Goal: Check status

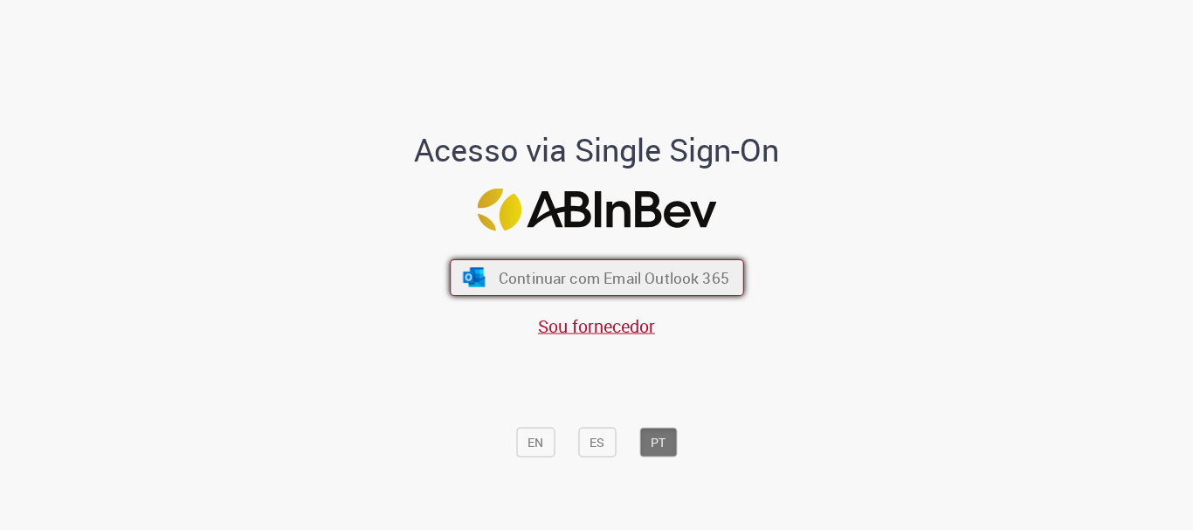
click at [613, 294] on button "Continuar com Email Outlook 365" at bounding box center [597, 277] width 294 height 37
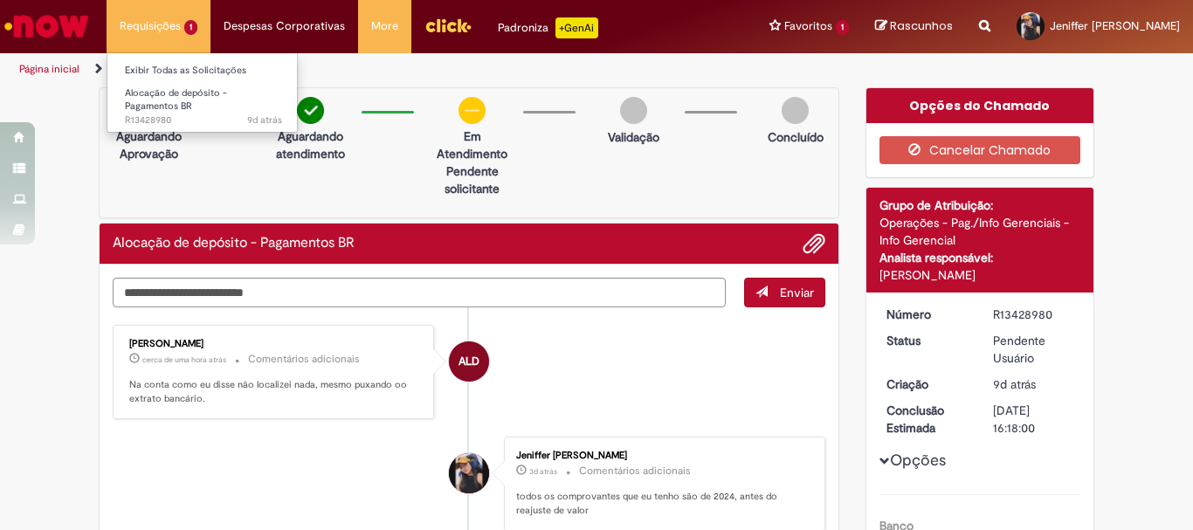
click at [183, 32] on li "Requisições 1 Exibir Todas as Solicitações Alocação de depósito - Pagamentos BR…" at bounding box center [159, 26] width 104 height 52
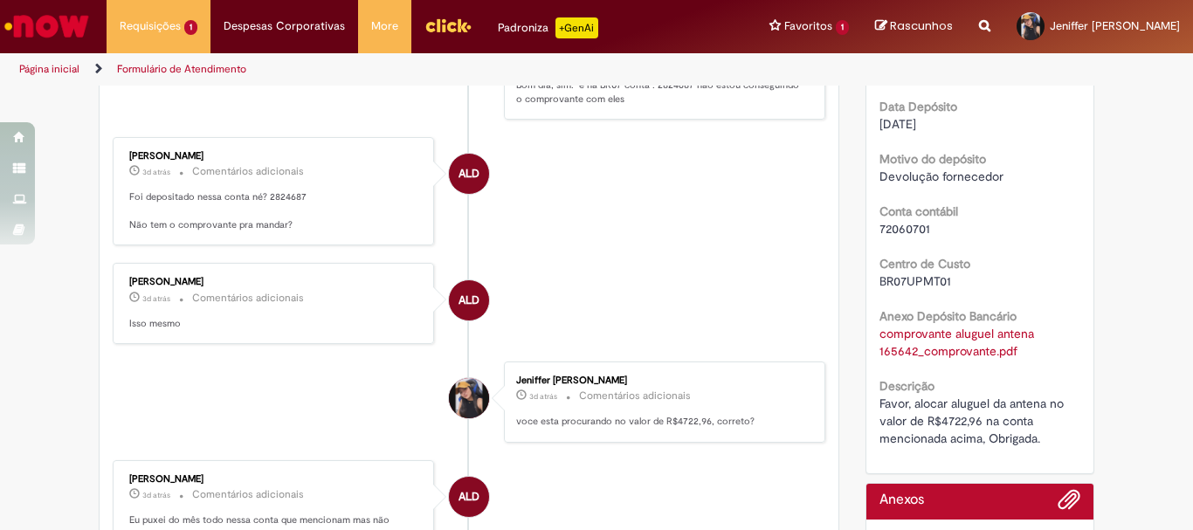
scroll to position [262, 0]
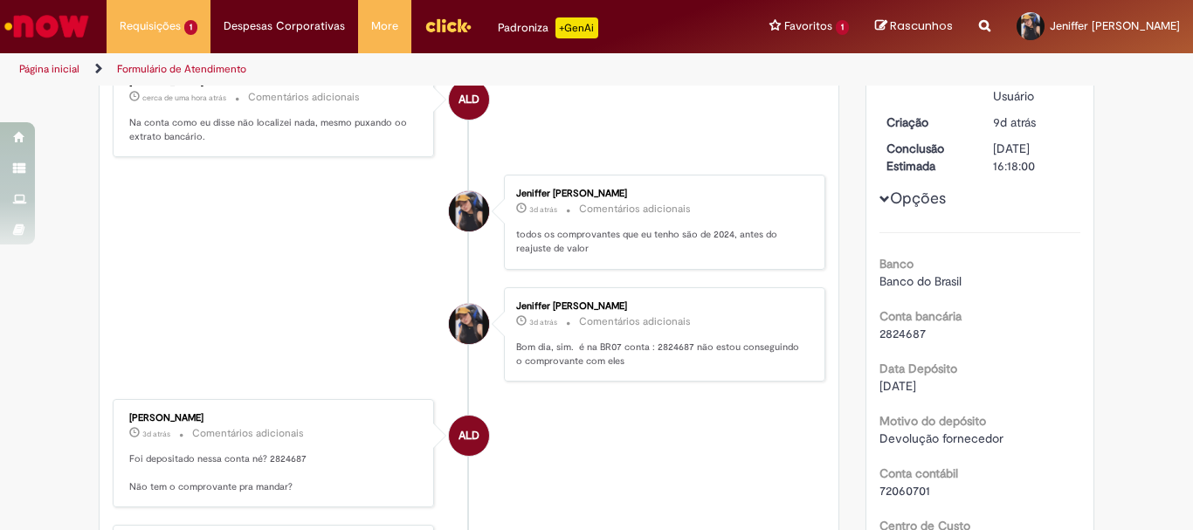
click at [880, 341] on span "2824687" at bounding box center [902, 334] width 46 height 16
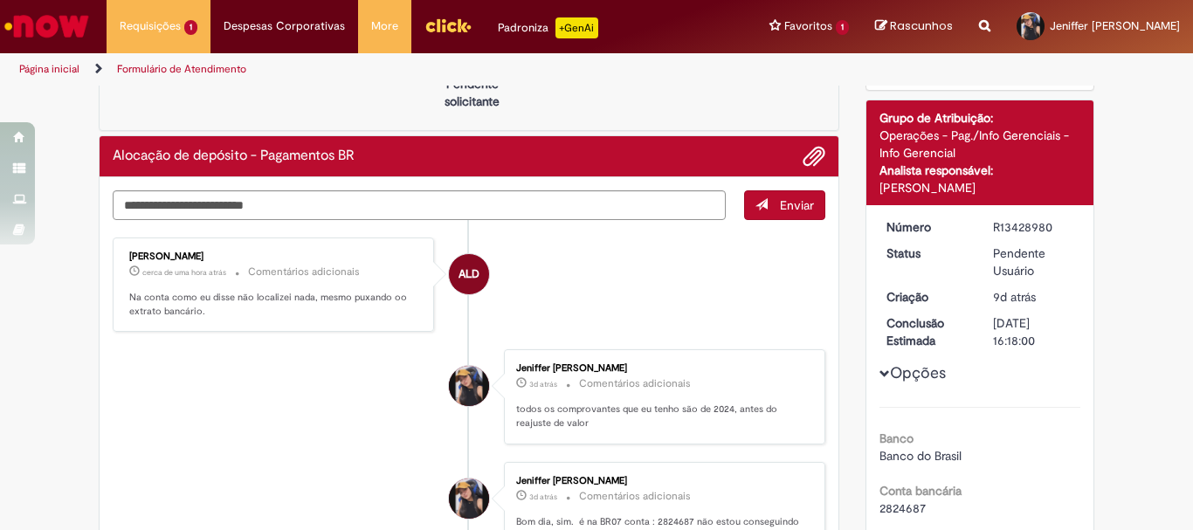
click at [58, 38] on img "Ir para a Homepage" at bounding box center [47, 26] width 90 height 35
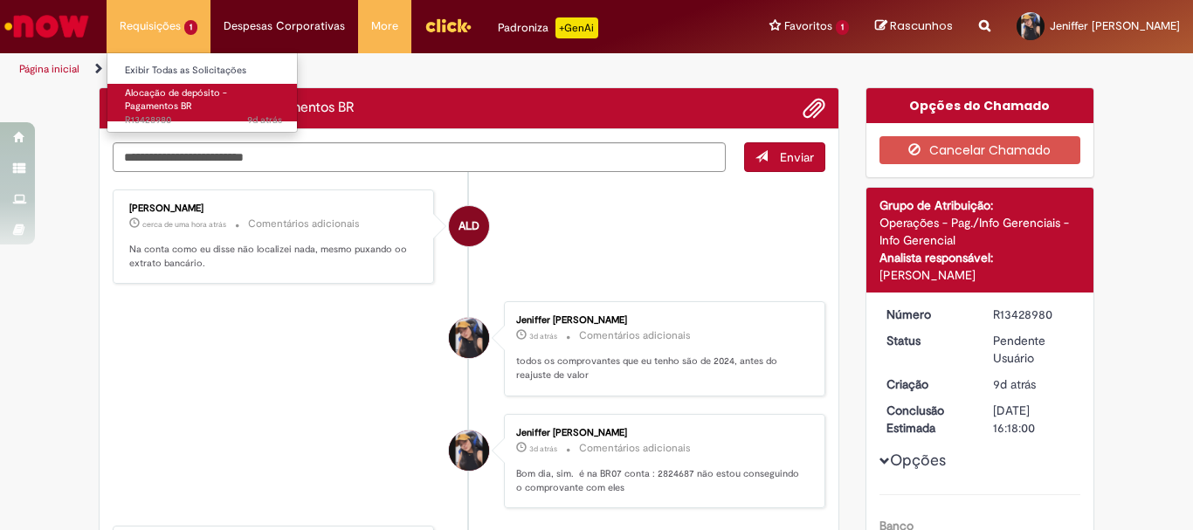
click at [176, 95] on span "Alocação de depósito - Pagamentos BR" at bounding box center [176, 99] width 102 height 27
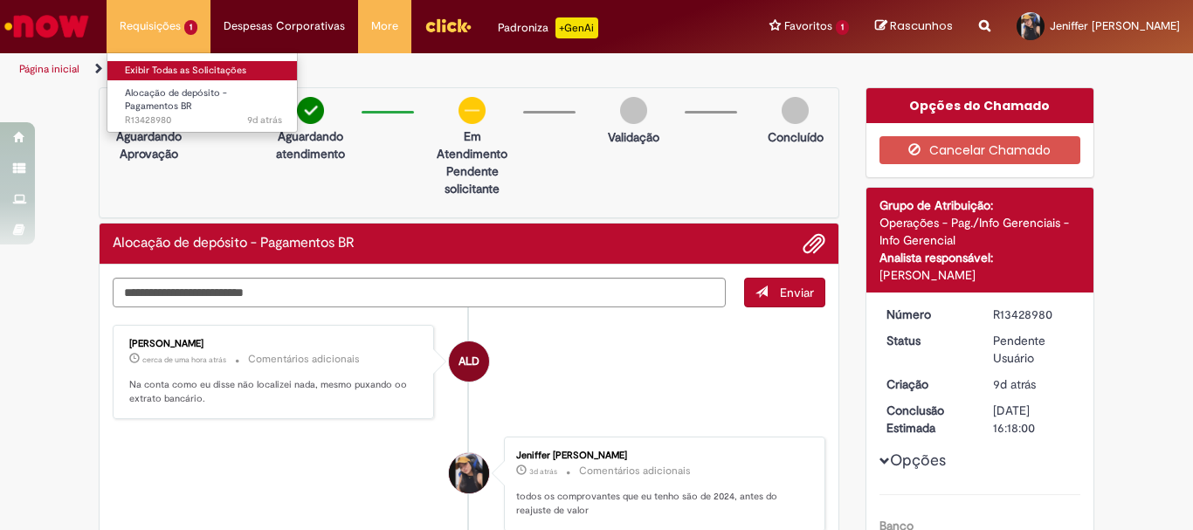
click at [196, 73] on link "Exibir Todas as Solicitações" at bounding box center [203, 70] width 192 height 19
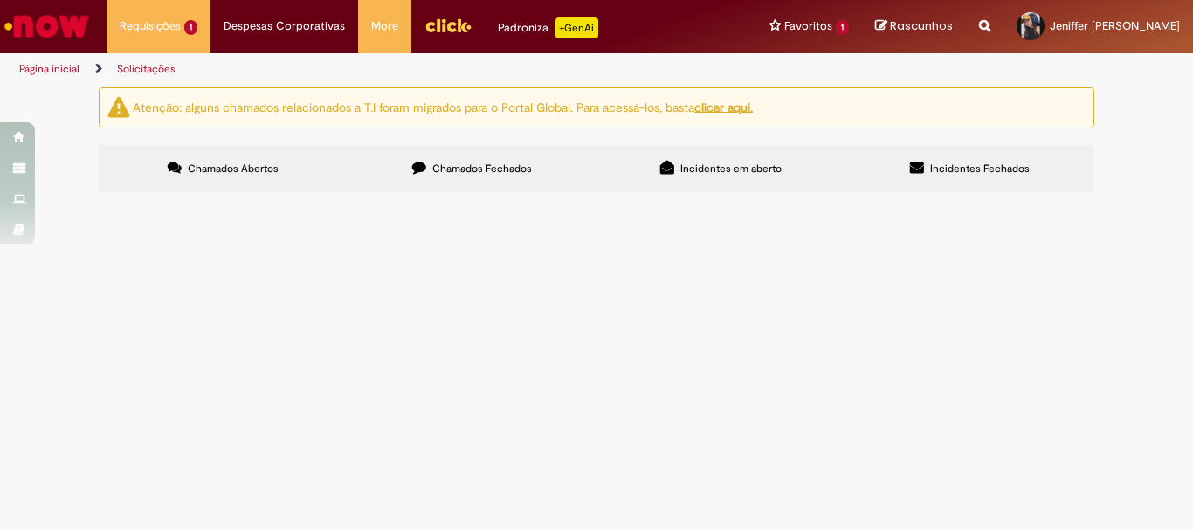
click at [466, 168] on span "Chamados Fechados" at bounding box center [482, 169] width 100 height 14
click at [0, 0] on span "Favor, alocar aluguel da antena no valor de R$4722,96 na conta mencionada acima…" at bounding box center [0, 0] width 0 height 0
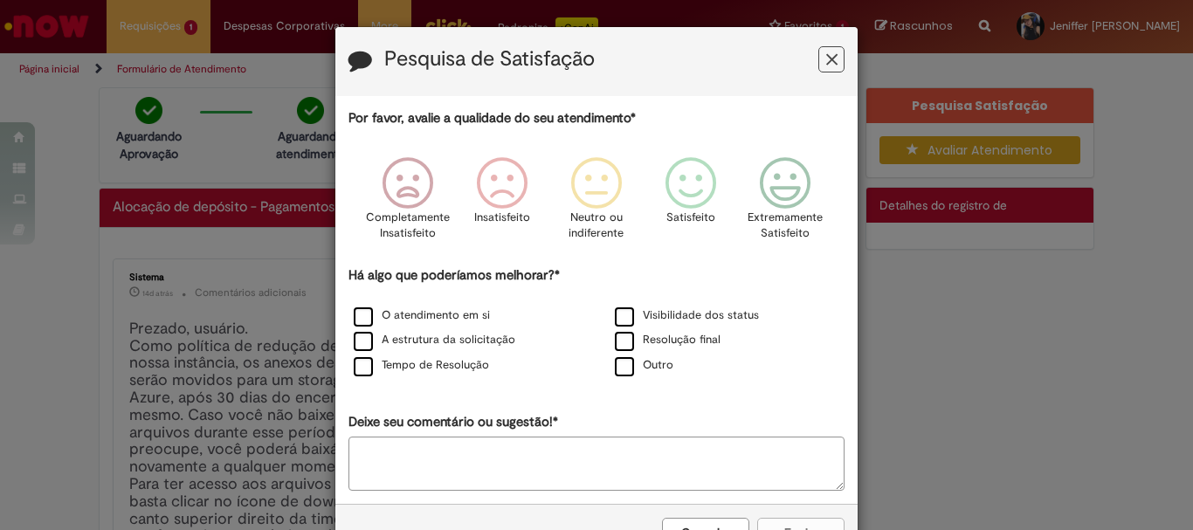
click at [833, 61] on button "Feedback" at bounding box center [831, 59] width 26 height 26
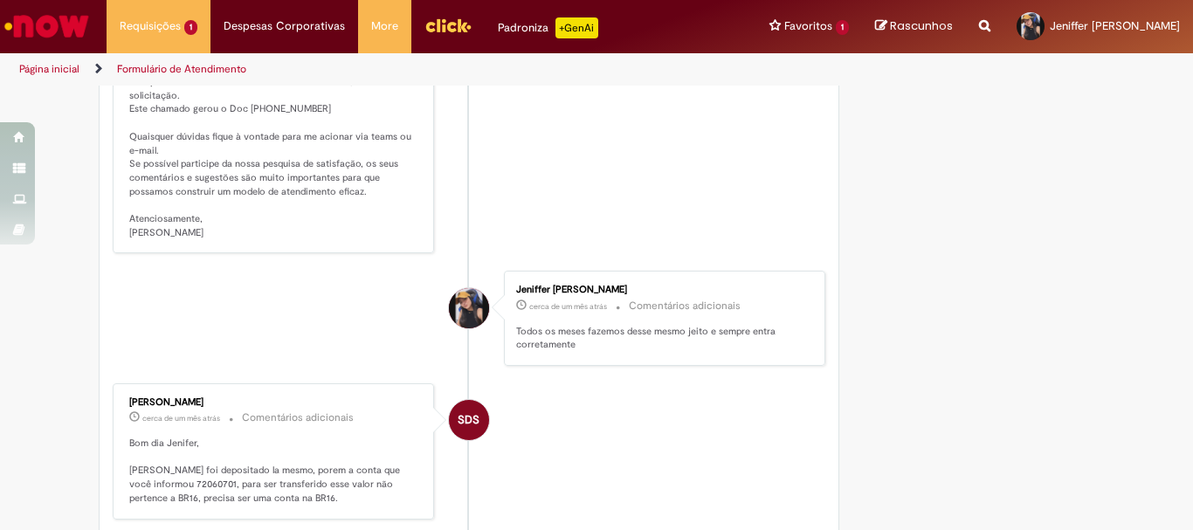
scroll to position [1135, 0]
